Goal: Navigation & Orientation: Find specific page/section

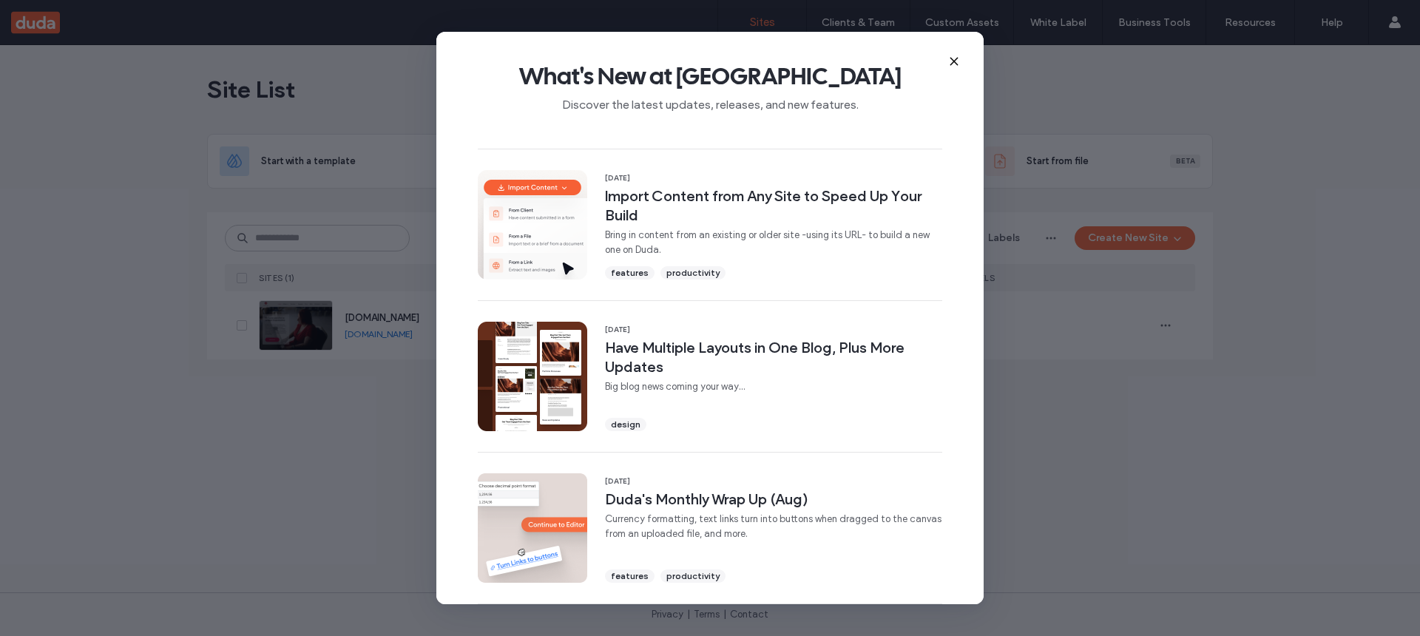
scroll to position [469, 0]
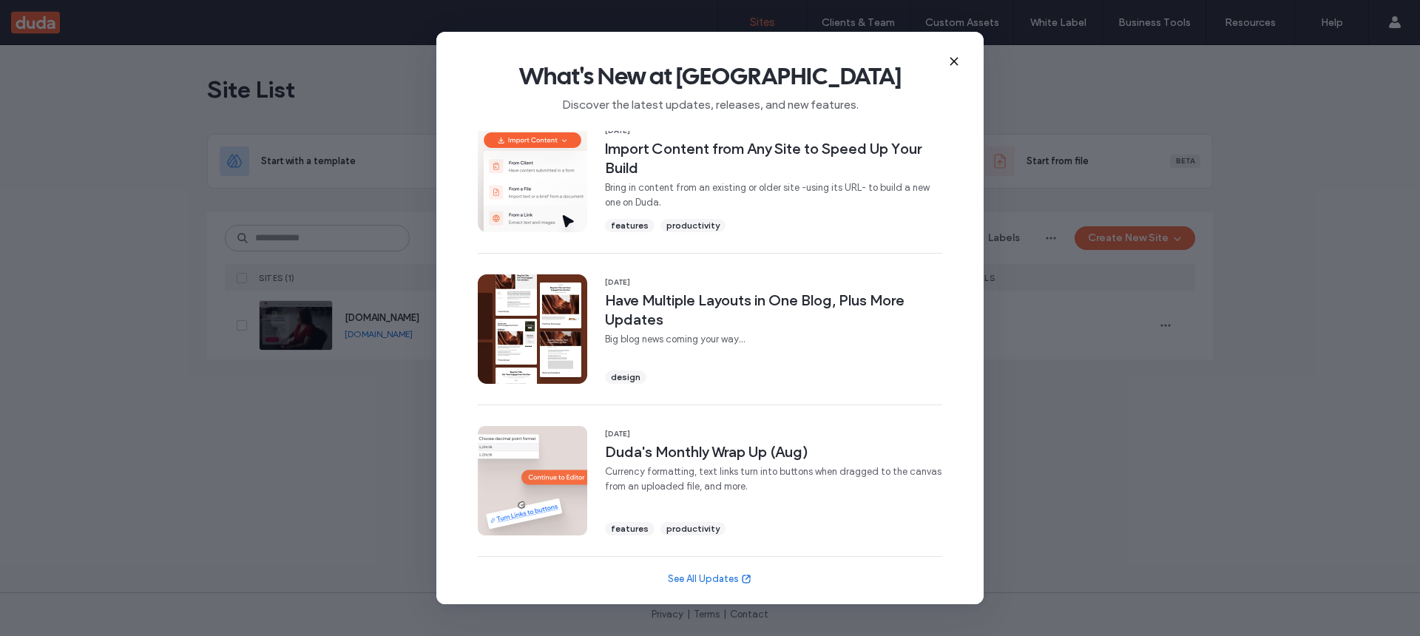
click at [950, 60] on icon at bounding box center [954, 61] width 12 height 12
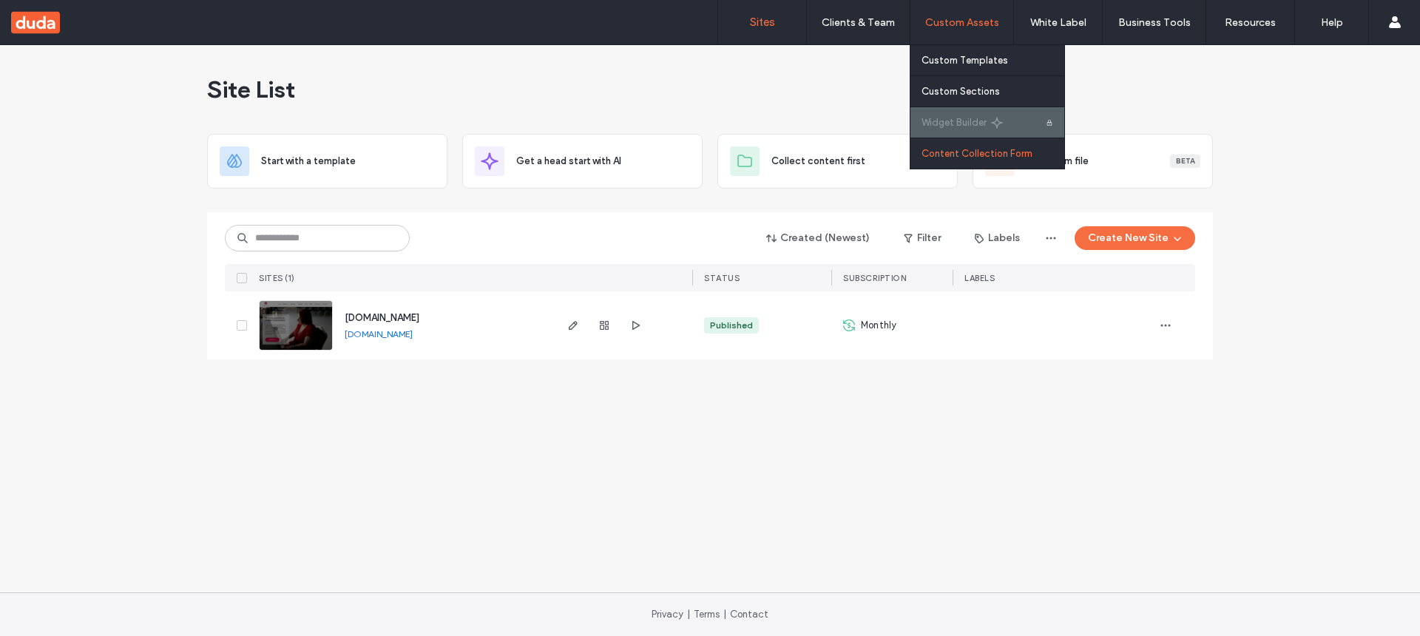
click at [951, 152] on label "Content Collection Form" at bounding box center [977, 153] width 111 height 11
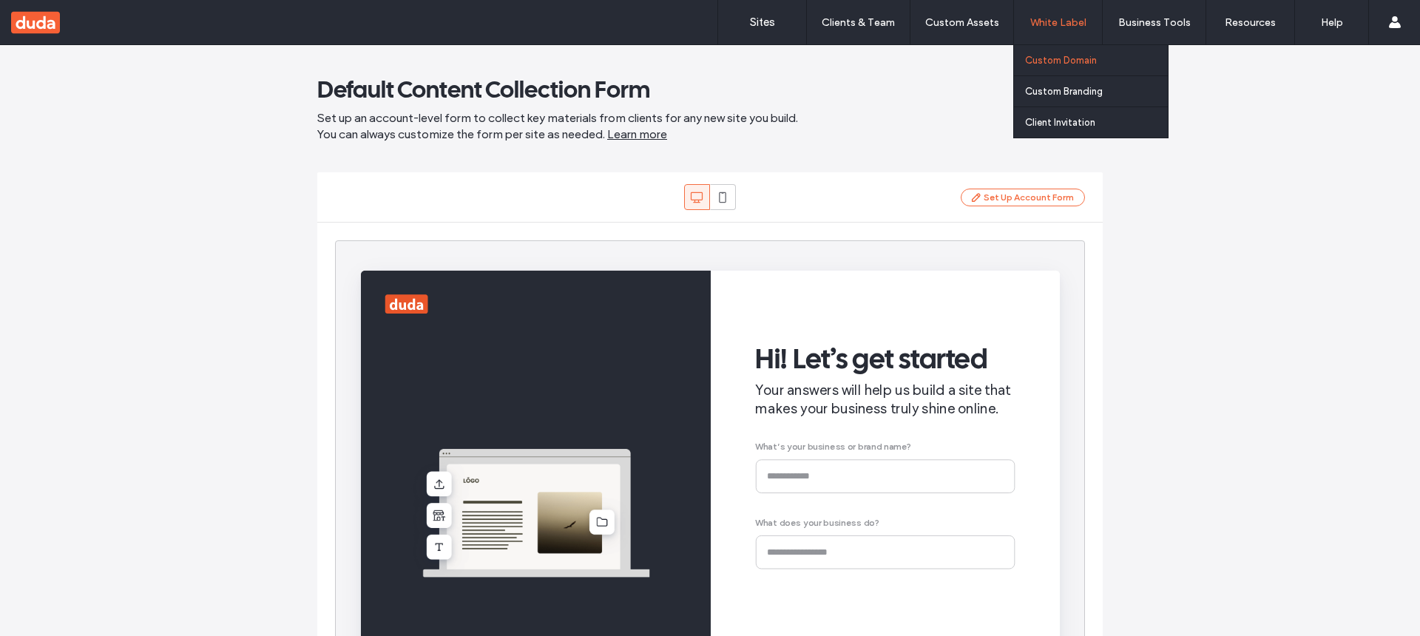
click at [1042, 58] on label "Custom Domain" at bounding box center [1061, 60] width 72 height 11
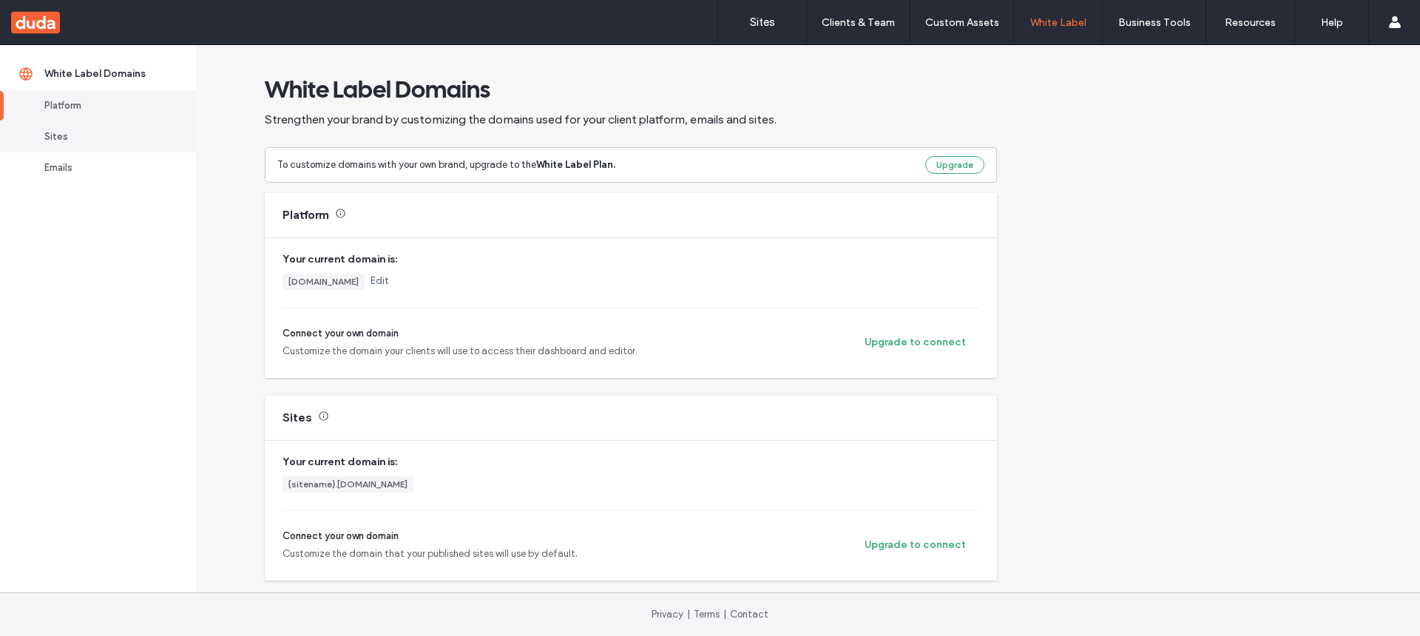
click at [83, 135] on div "Sites" at bounding box center [104, 136] width 121 height 15
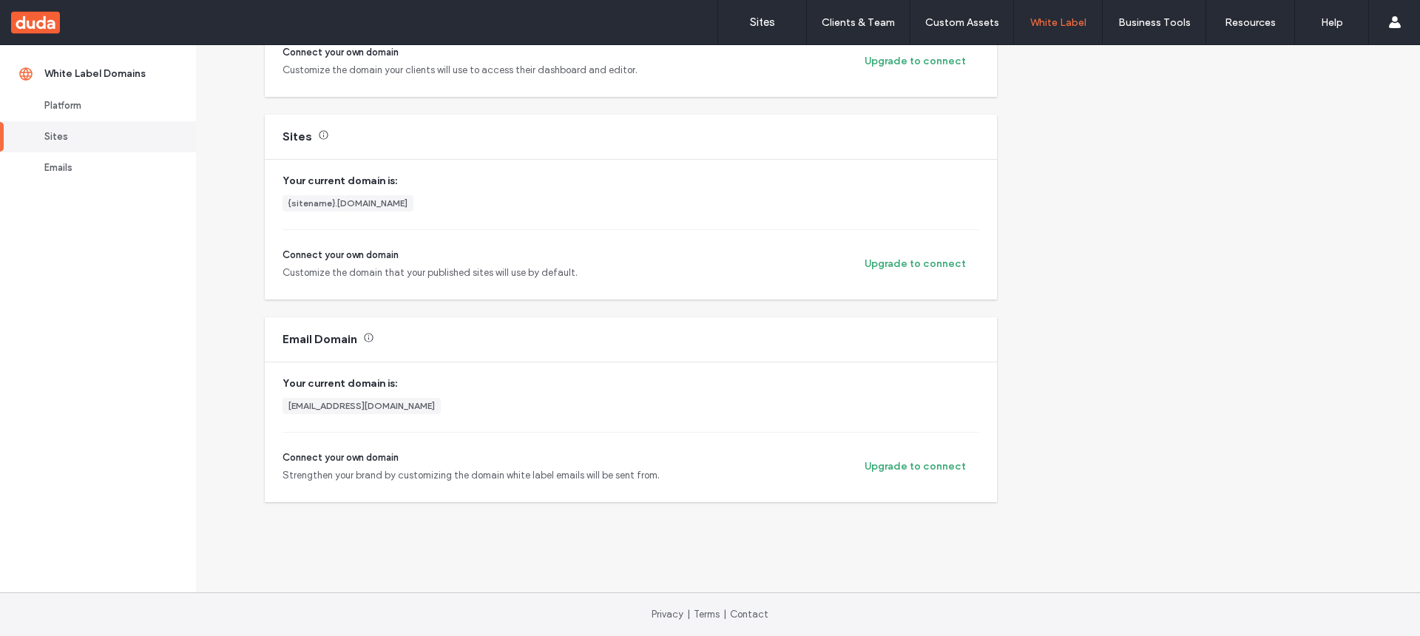
scroll to position [283, 0]
click at [59, 169] on div "Emails" at bounding box center [104, 168] width 121 height 15
click at [764, 21] on label "Sites" at bounding box center [762, 22] width 25 height 13
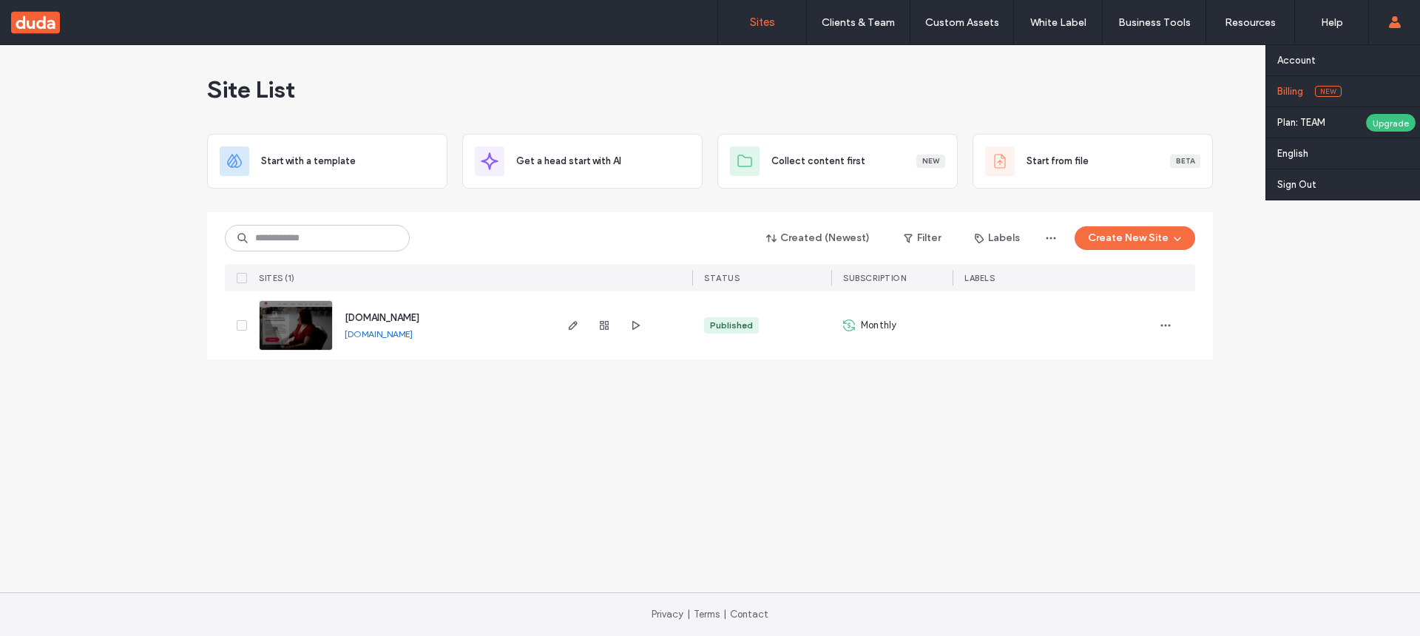
click at [1286, 90] on label "Billing" at bounding box center [1290, 91] width 26 height 11
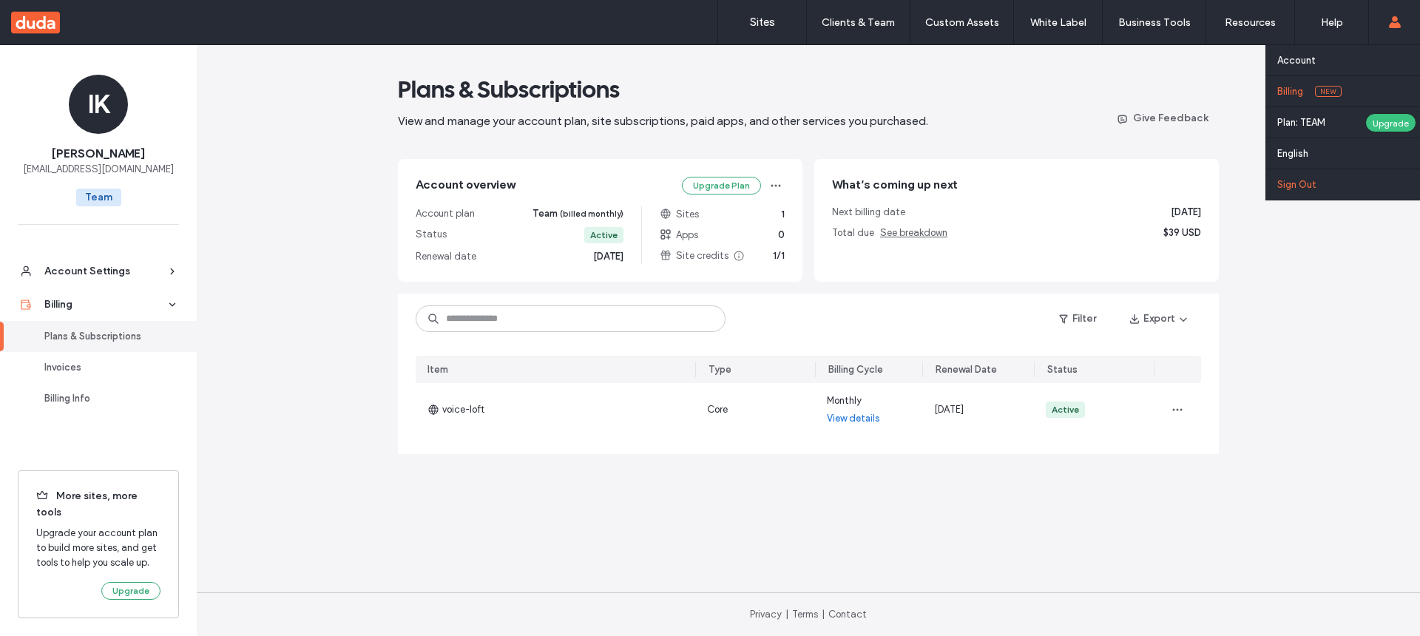
click at [1300, 188] on label "Sign Out" at bounding box center [1296, 184] width 39 height 11
